Goal: Transaction & Acquisition: Purchase product/service

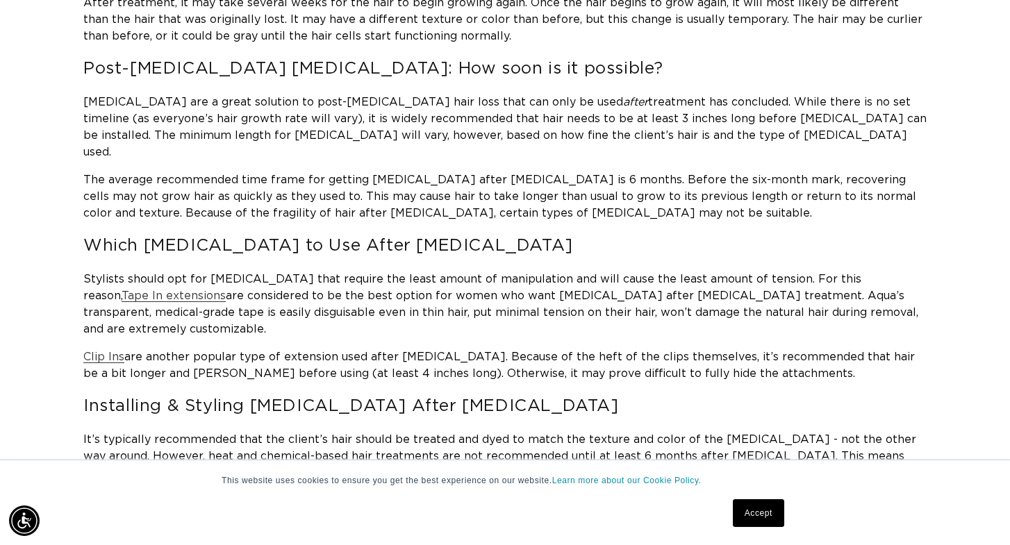
scroll to position [0, 1822]
click at [124, 290] on span "Tape In extensions" at bounding box center [174, 295] width 104 height 11
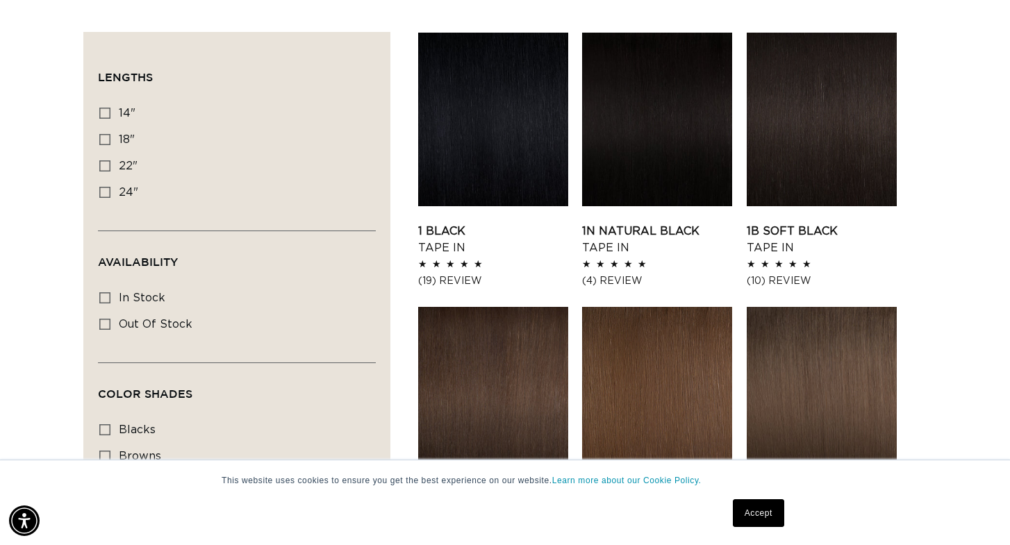
scroll to position [470, 0]
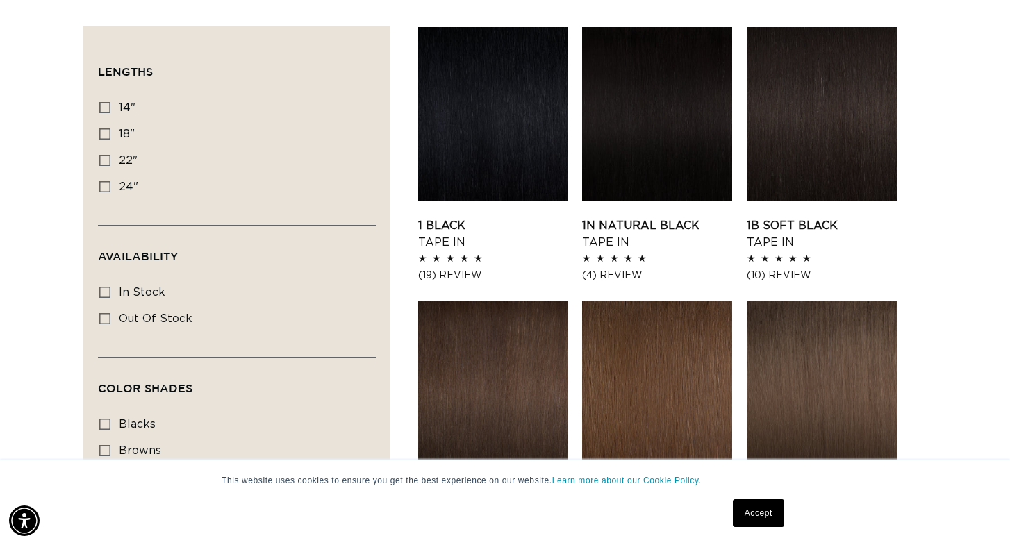
click at [106, 106] on icon at bounding box center [104, 107] width 11 height 11
click at [106, 106] on input "14" 14" (35 products)" at bounding box center [104, 107] width 11 height 11
checkbox input "true"
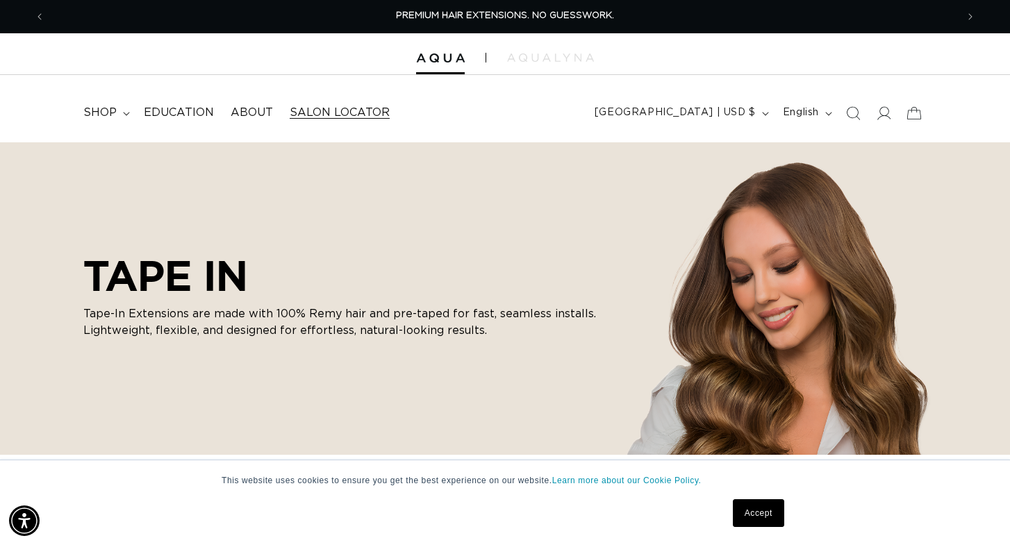
click at [320, 110] on span "Salon Locator" at bounding box center [340, 113] width 100 height 15
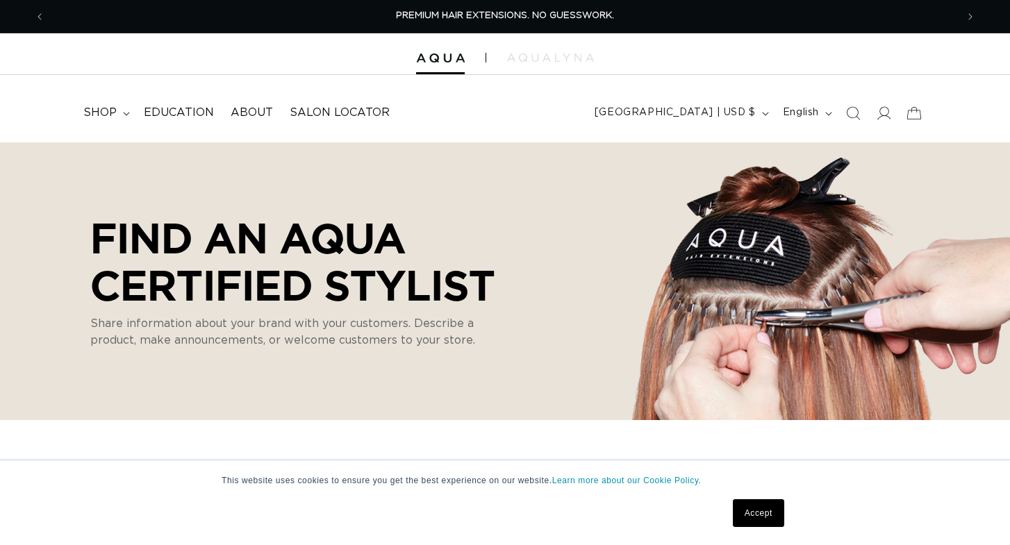
select select "m"
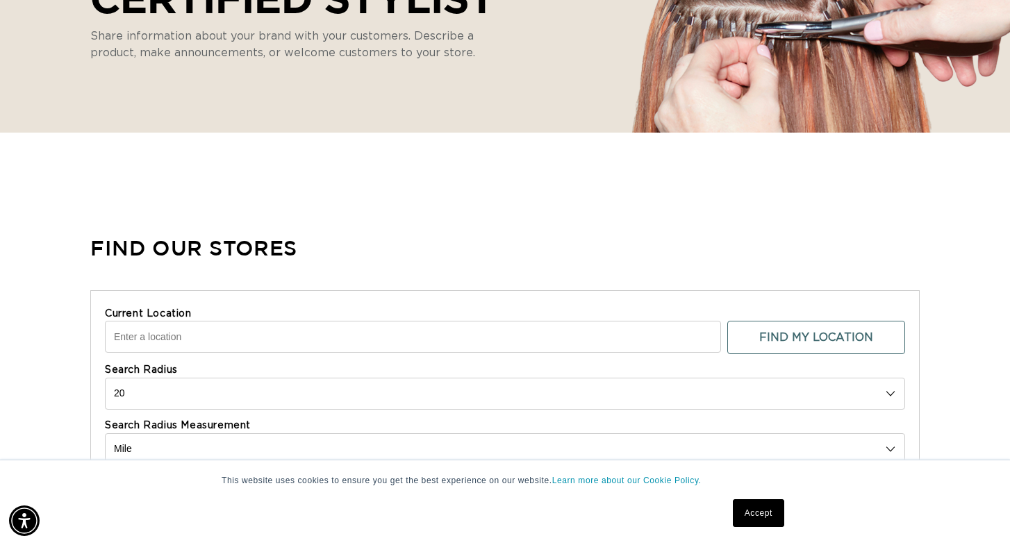
scroll to position [505, 0]
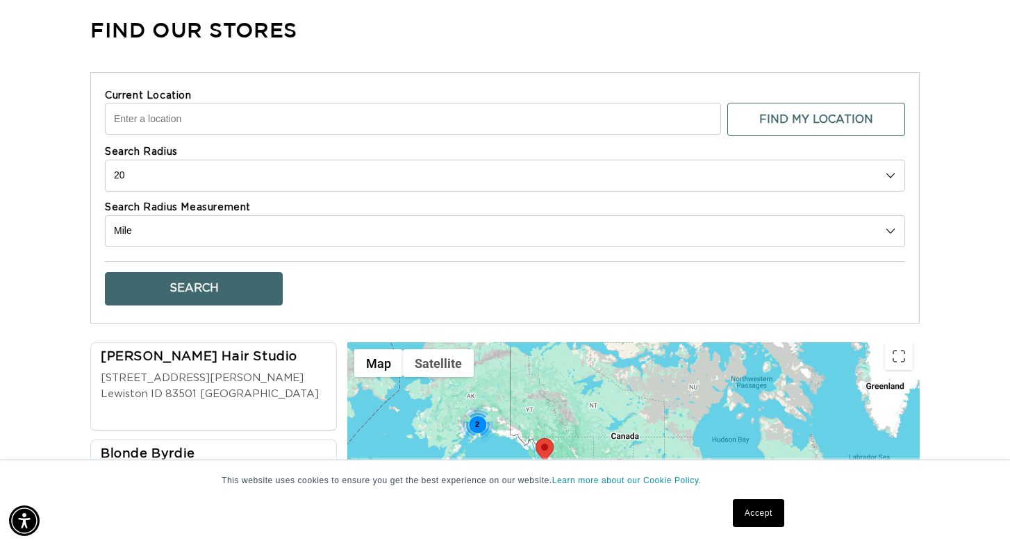
click at [202, 122] on input "Current Location" at bounding box center [413, 119] width 616 height 32
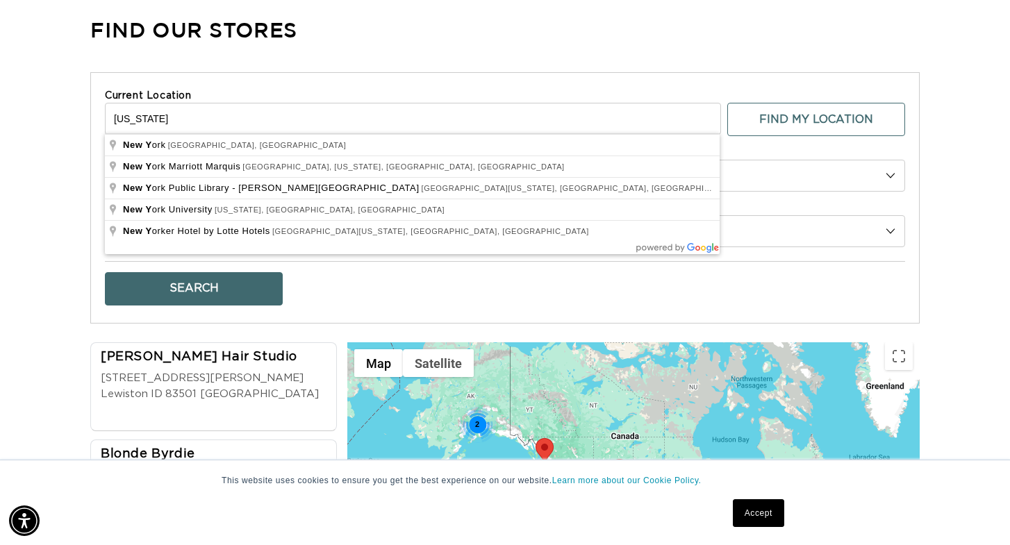
type input "new york"
click at [194, 286] on button "Search" at bounding box center [194, 288] width 178 height 33
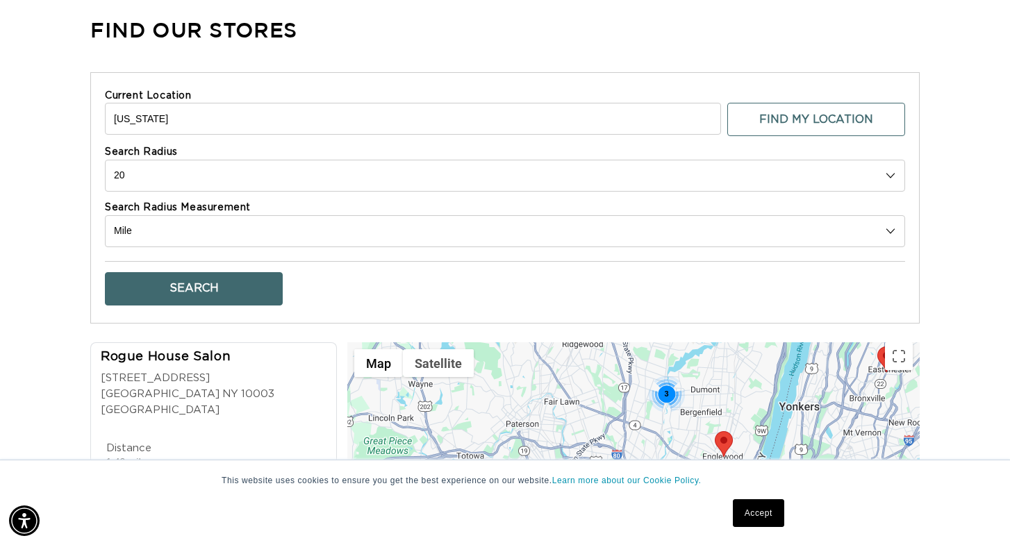
scroll to position [0, 1822]
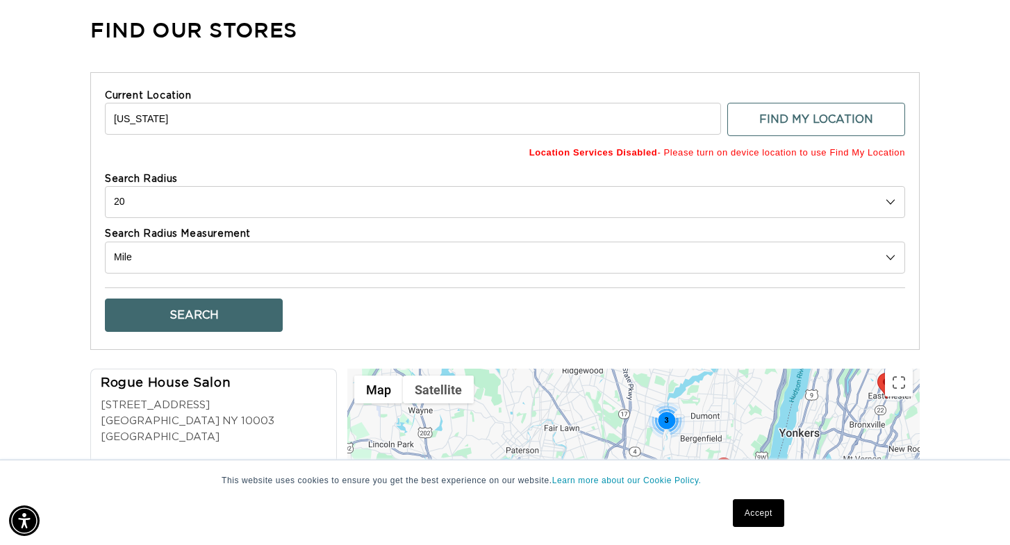
click at [33, 371] on div "Find Our Stores Current Location new york Find My Location Location Services Di…" at bounding box center [505, 377] width 1010 height 758
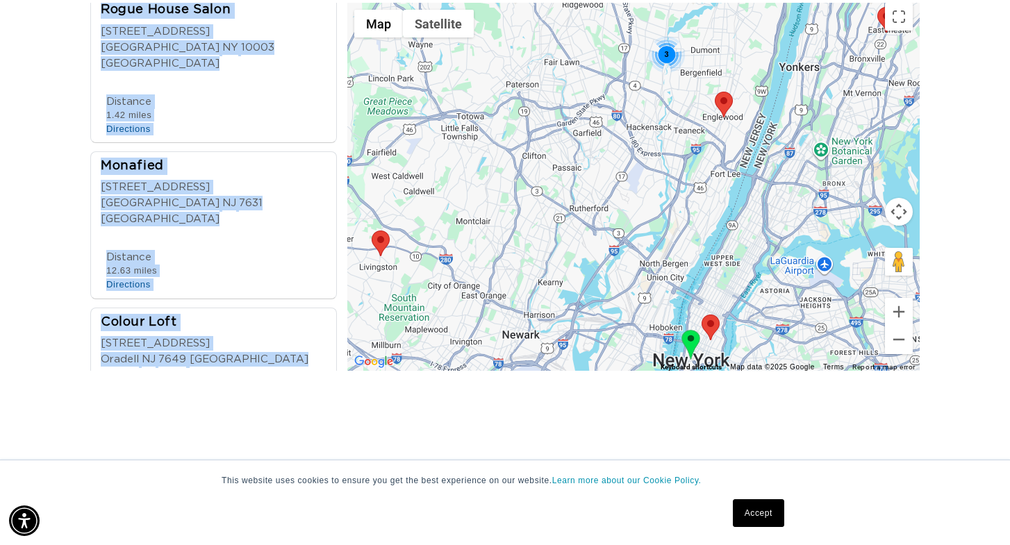
scroll to position [0, 0]
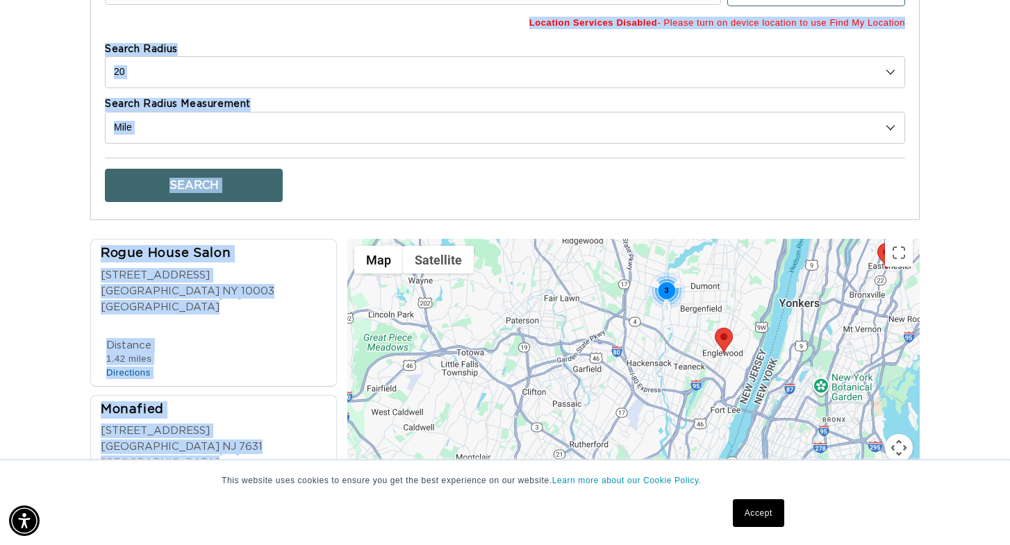
drag, startPoint x: 190, startPoint y: 239, endPoint x: 253, endPoint y: -19, distance: 265.2
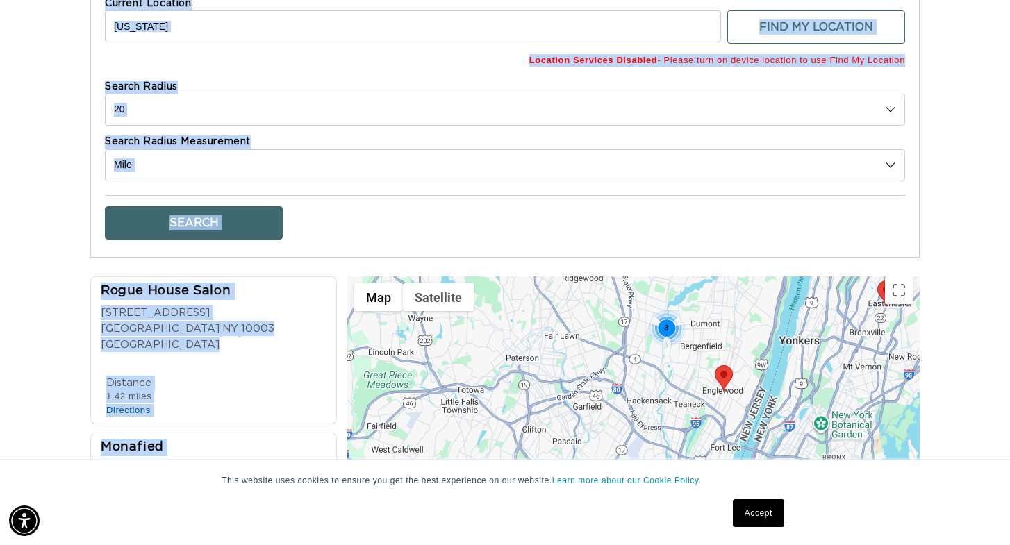
click at [112, 285] on div "Rogue House Salon" at bounding box center [218, 292] width 234 height 19
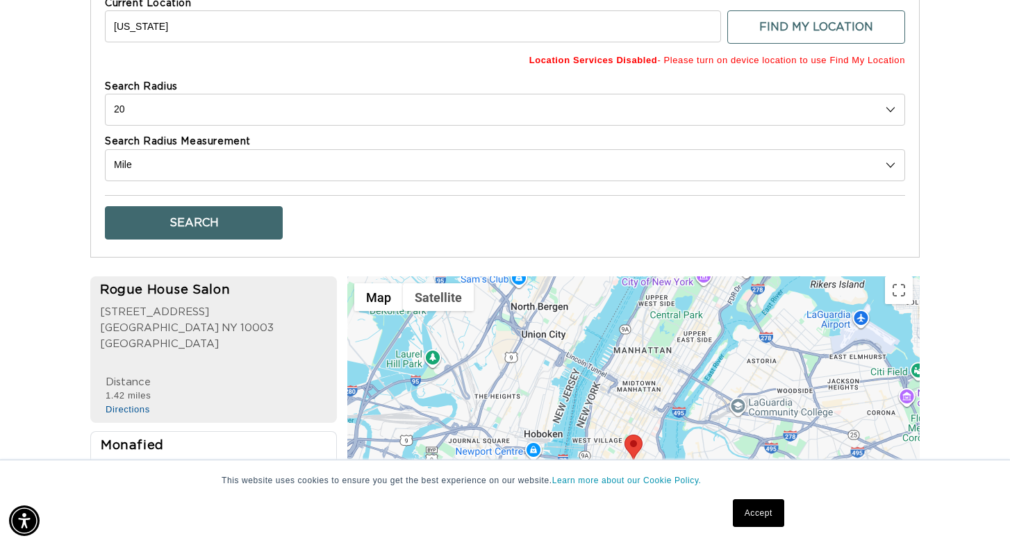
scroll to position [0, 911]
click at [171, 287] on div "Rogue House Salon" at bounding box center [217, 291] width 235 height 19
drag, startPoint x: 250, startPoint y: 290, endPoint x: 95, endPoint y: 281, distance: 155.1
click at [95, 281] on li "Rogue House Salon 74 E 7th st 1st Ave Lower eastside NY 10003 USA Phone Number …" at bounding box center [213, 349] width 246 height 147
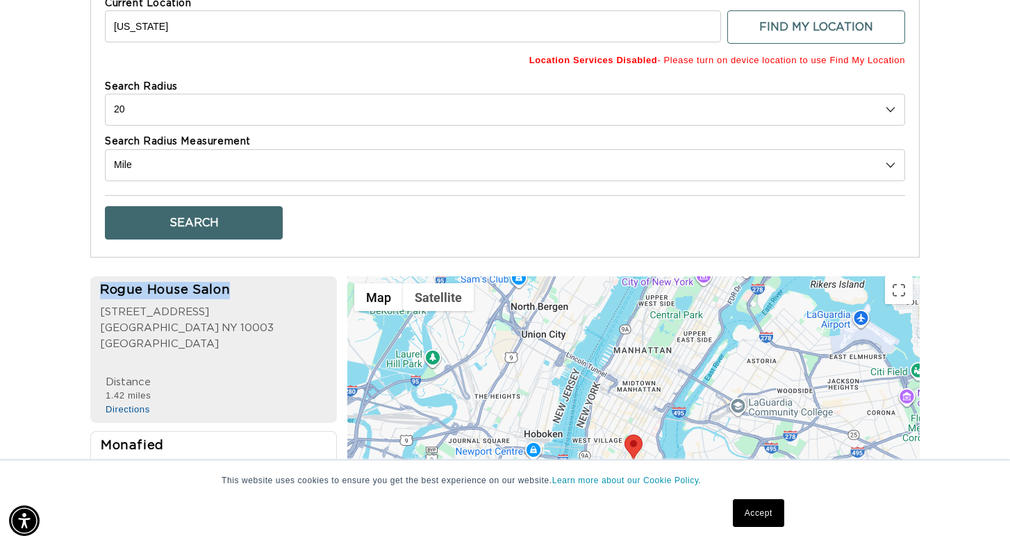
copy div "Rogue House Salon"
click at [44, 149] on div "Find Our Stores Current Location new york Find My Location Location Services Di…" at bounding box center [505, 285] width 1010 height 758
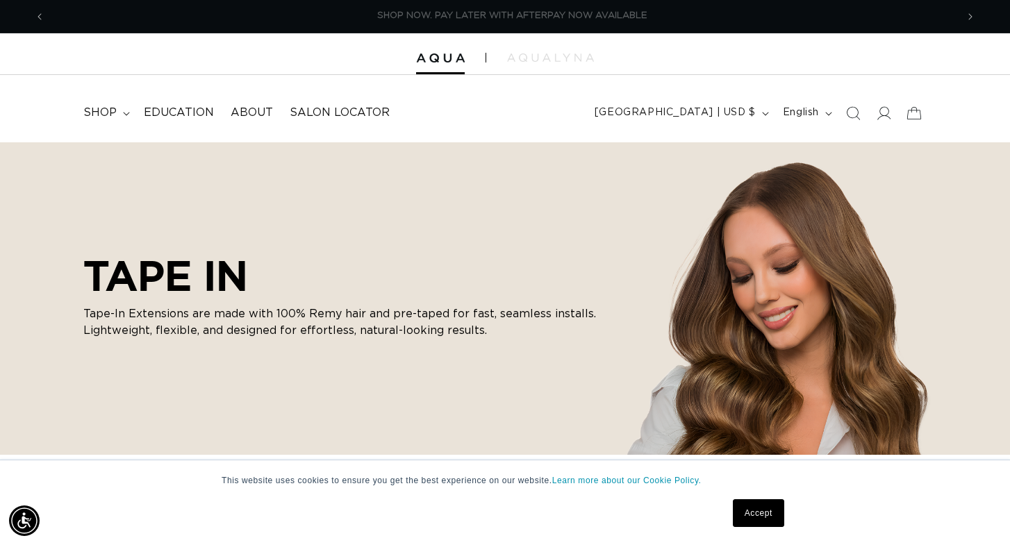
scroll to position [0, 1822]
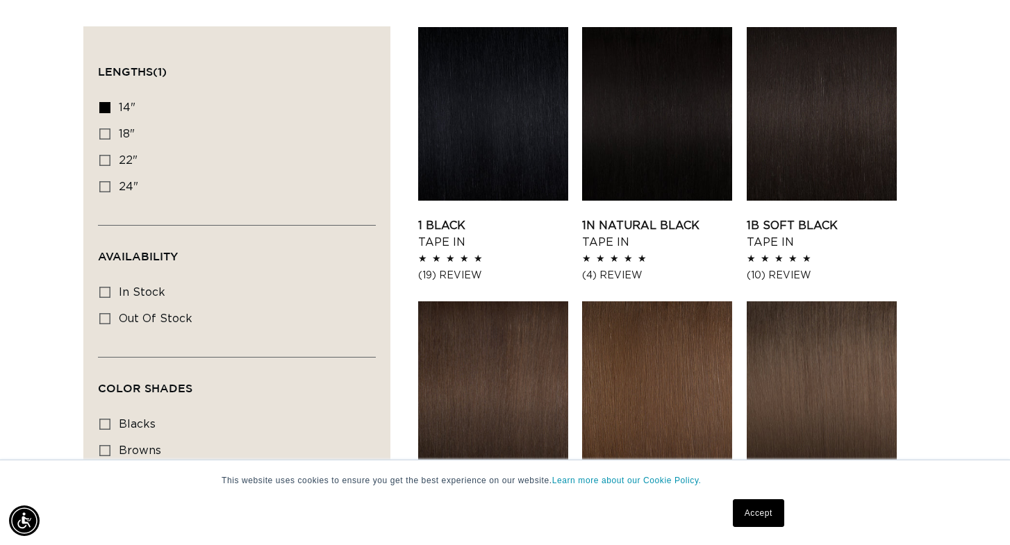
click at [485, 492] on link "2 Dark Brown Tape In" at bounding box center [493, 508] width 150 height 33
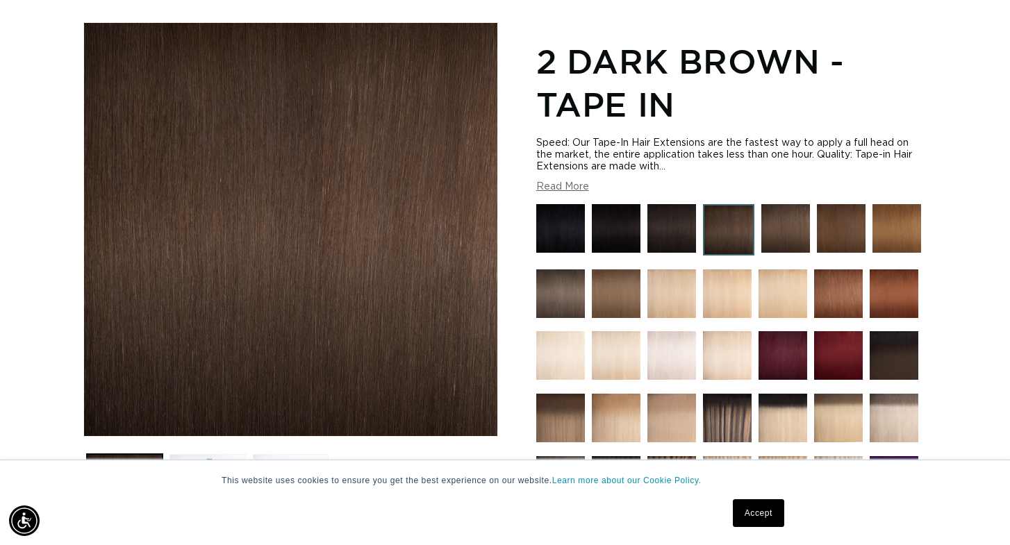
scroll to position [0, 911]
click at [890, 243] on img at bounding box center [896, 228] width 49 height 49
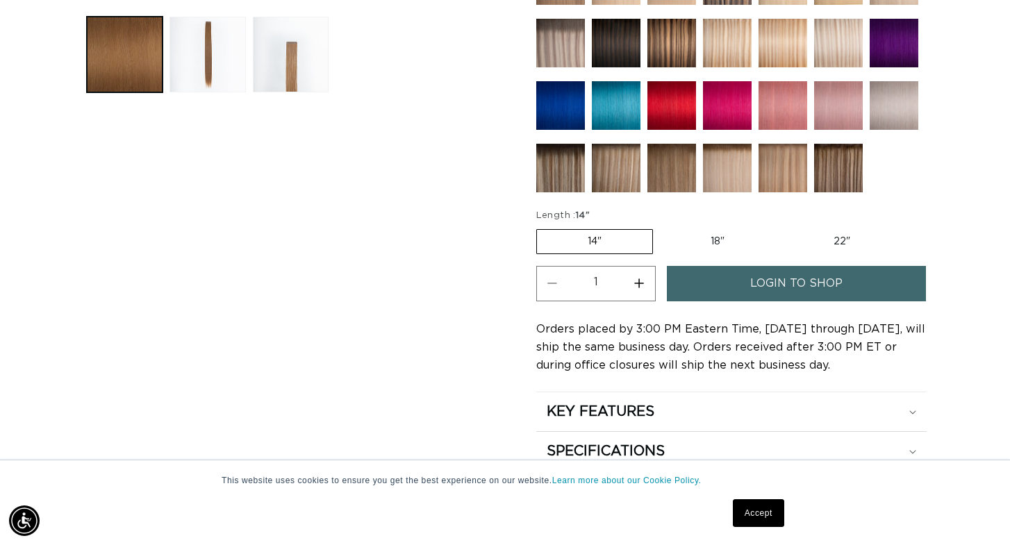
scroll to position [603, 0]
